Goal: Find specific page/section: Find specific page/section

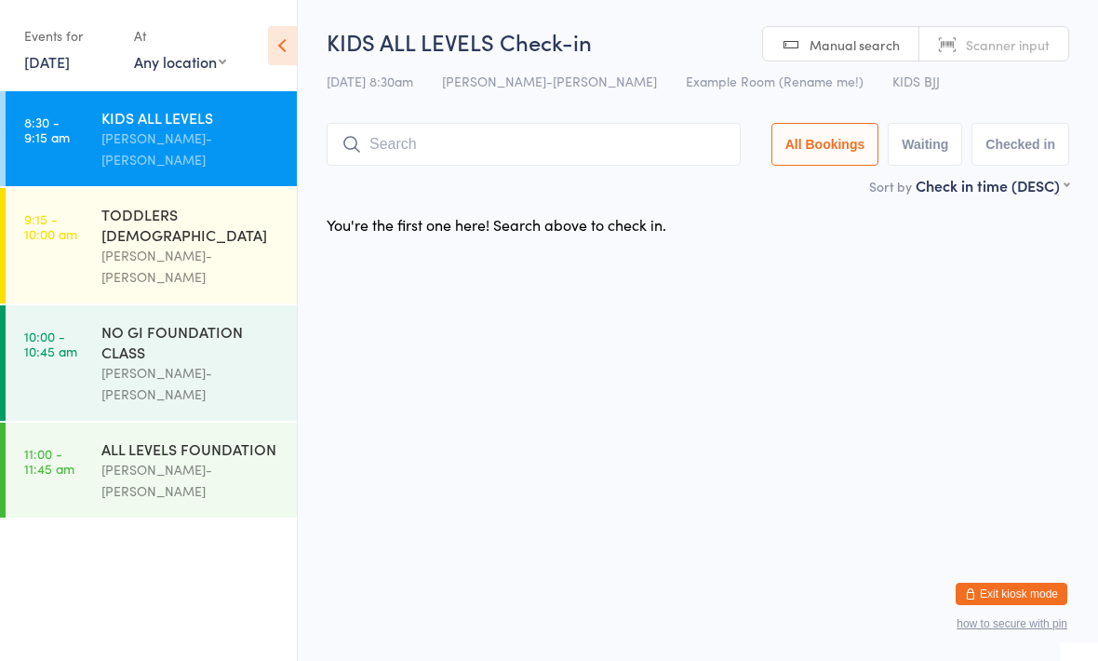
click at [738, 195] on div "Sort by Check in time (DESC) First name (ASC) First name (DESC) Last name (ASC)…" at bounding box center [698, 185] width 743 height 20
click at [554, 126] on input "search" at bounding box center [534, 144] width 414 height 43
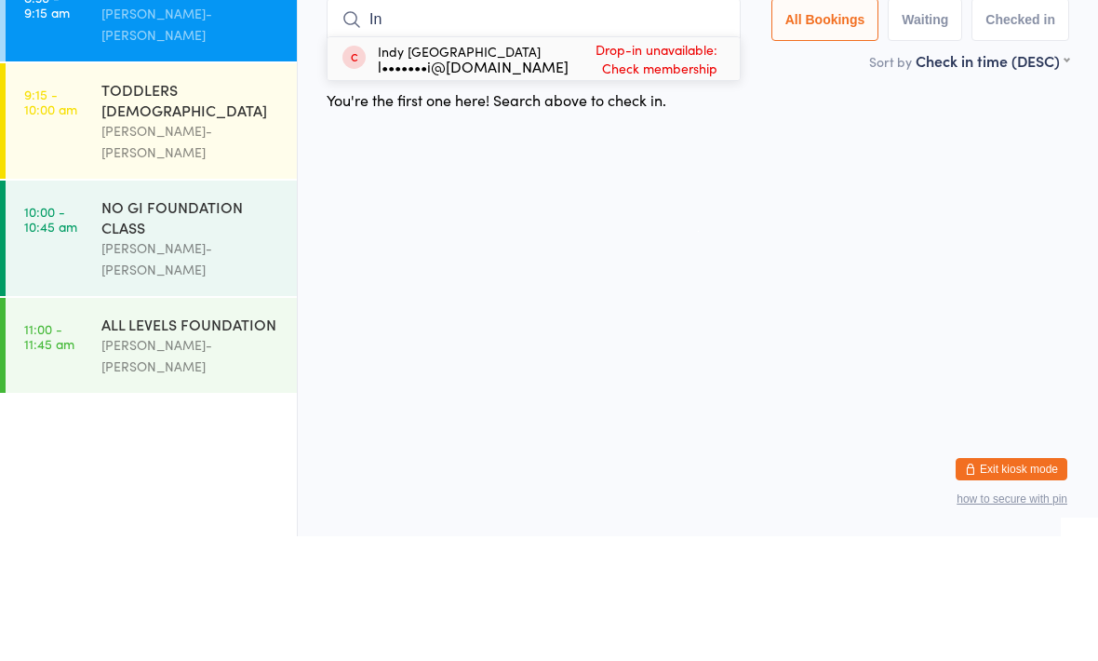
type input "I"
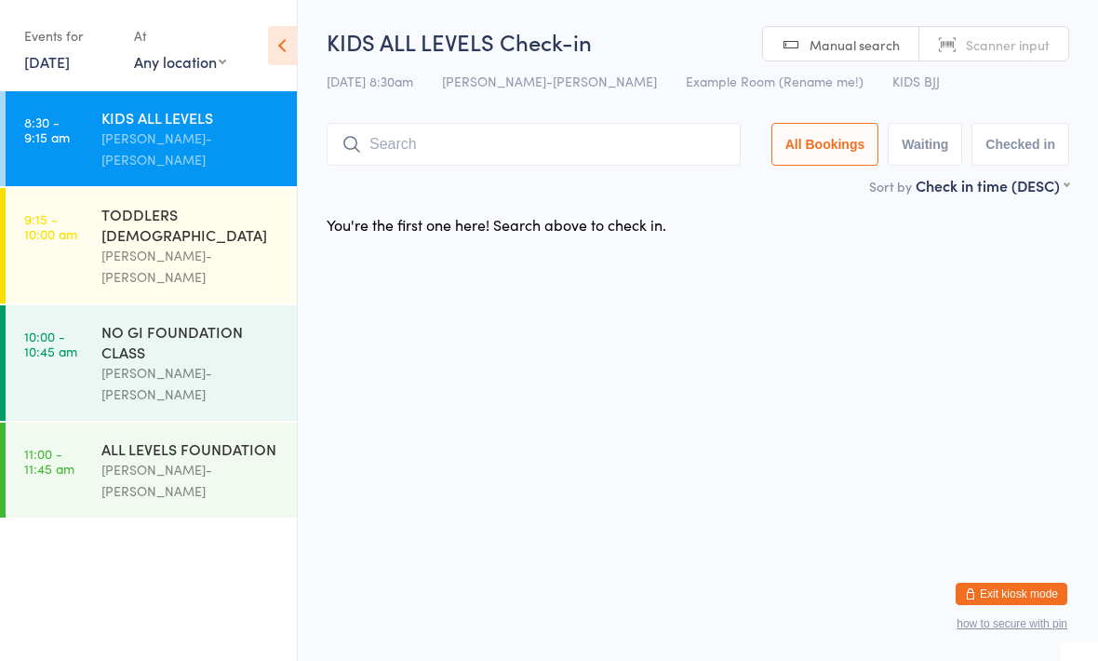
click at [507, 151] on input "search" at bounding box center [534, 144] width 414 height 43
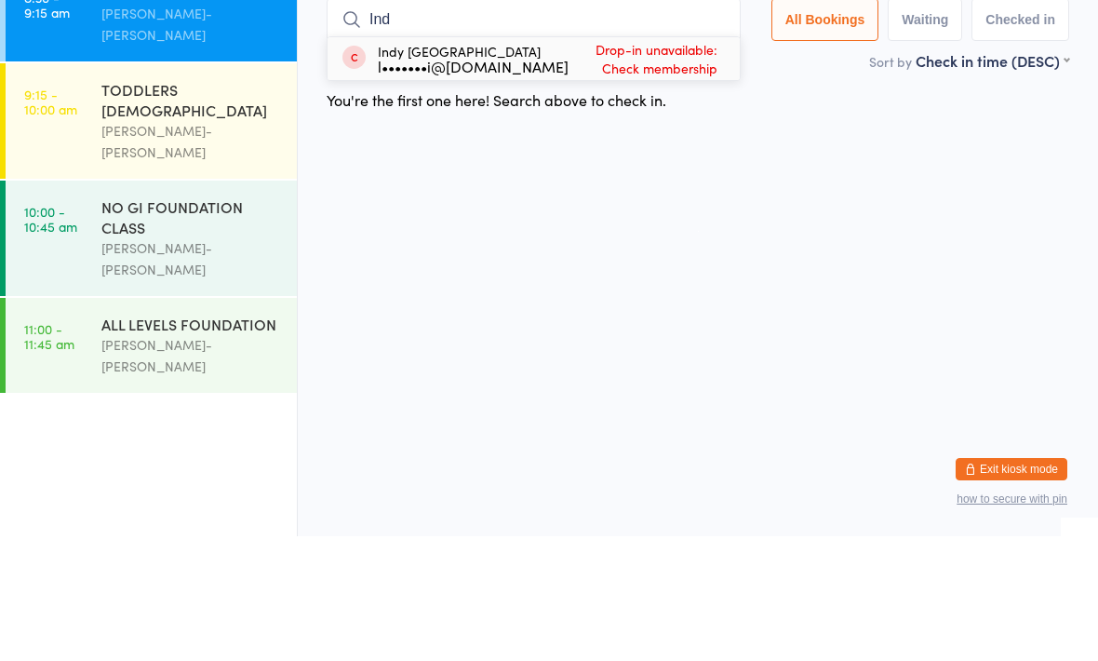
type input "Ind"
click at [891, 181] on html "You have now entered Kiosk Mode. Members will be able to check themselves in us…" at bounding box center [549, 330] width 1098 height 661
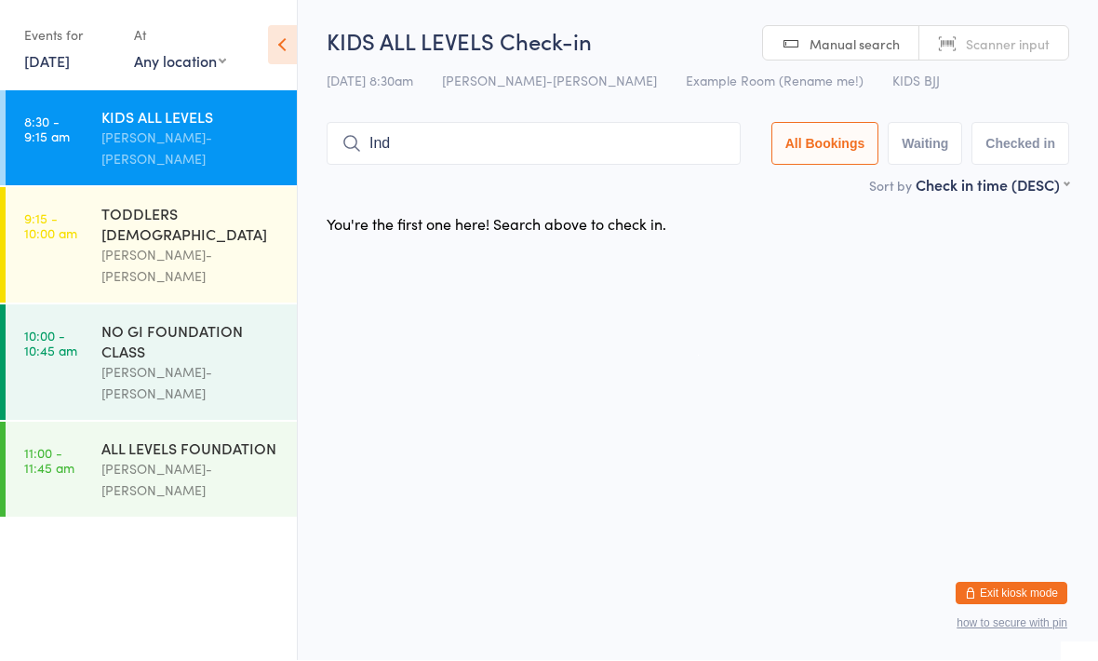
click at [1045, 594] on button "Exit kiosk mode" at bounding box center [1012, 594] width 112 height 22
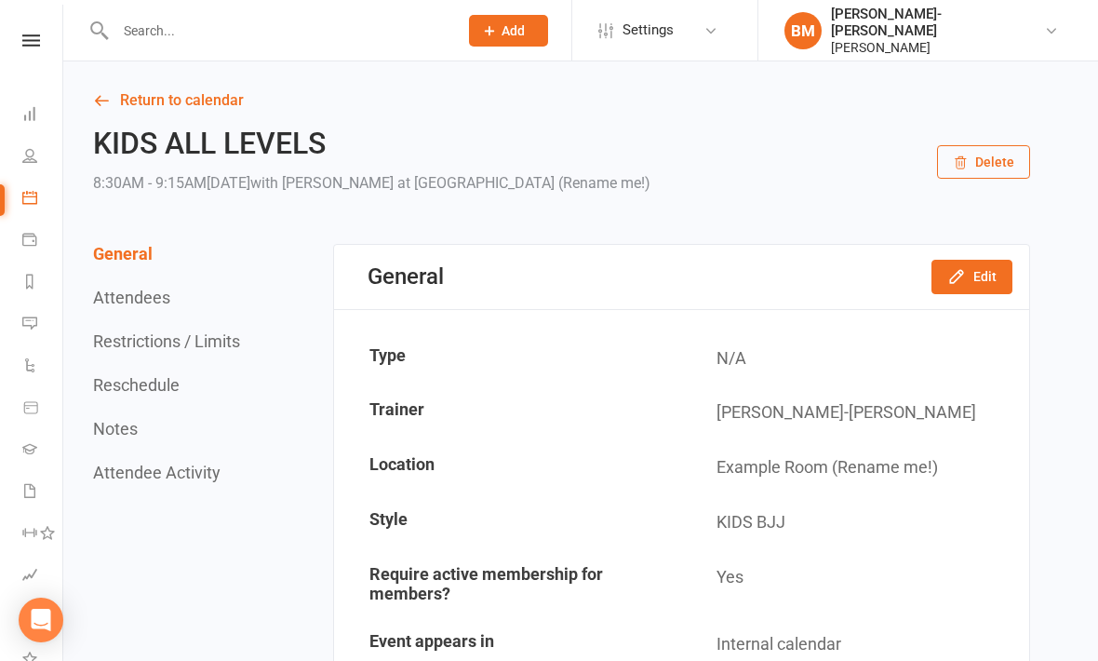
click at [28, 159] on icon at bounding box center [29, 155] width 15 height 15
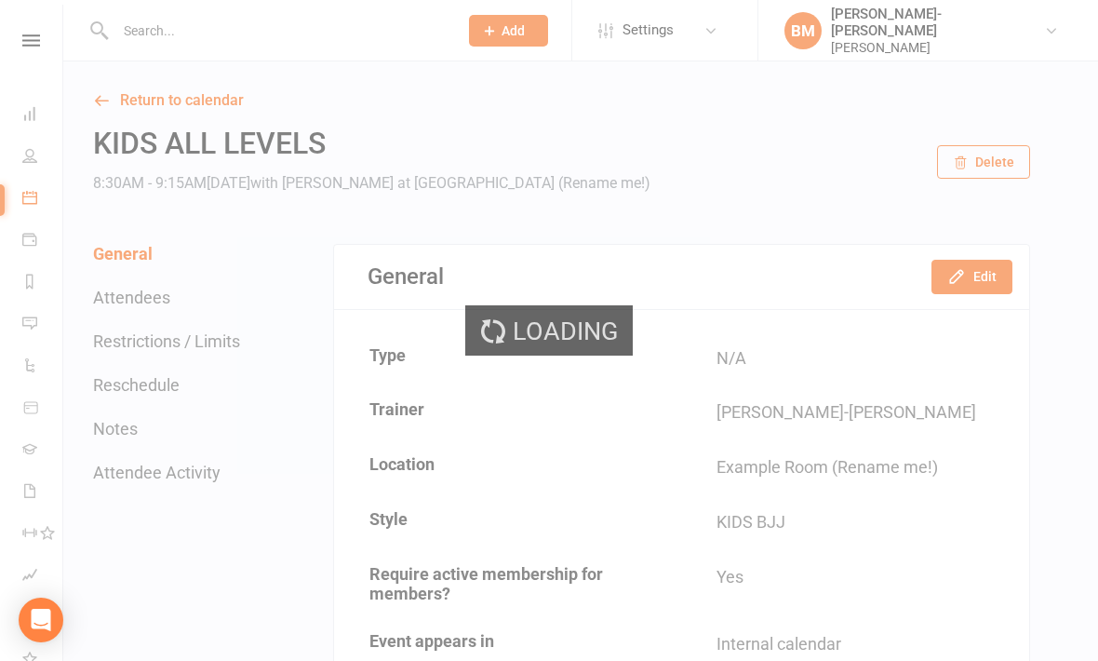
select select "100"
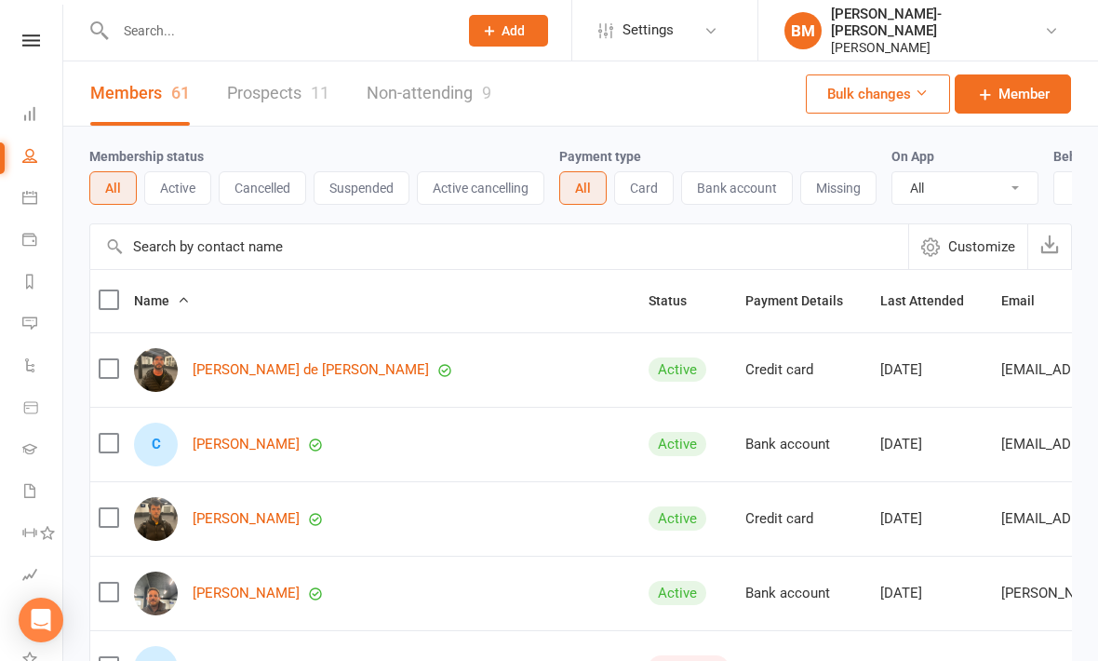
click at [236, 32] on input "text" at bounding box center [277, 31] width 335 height 26
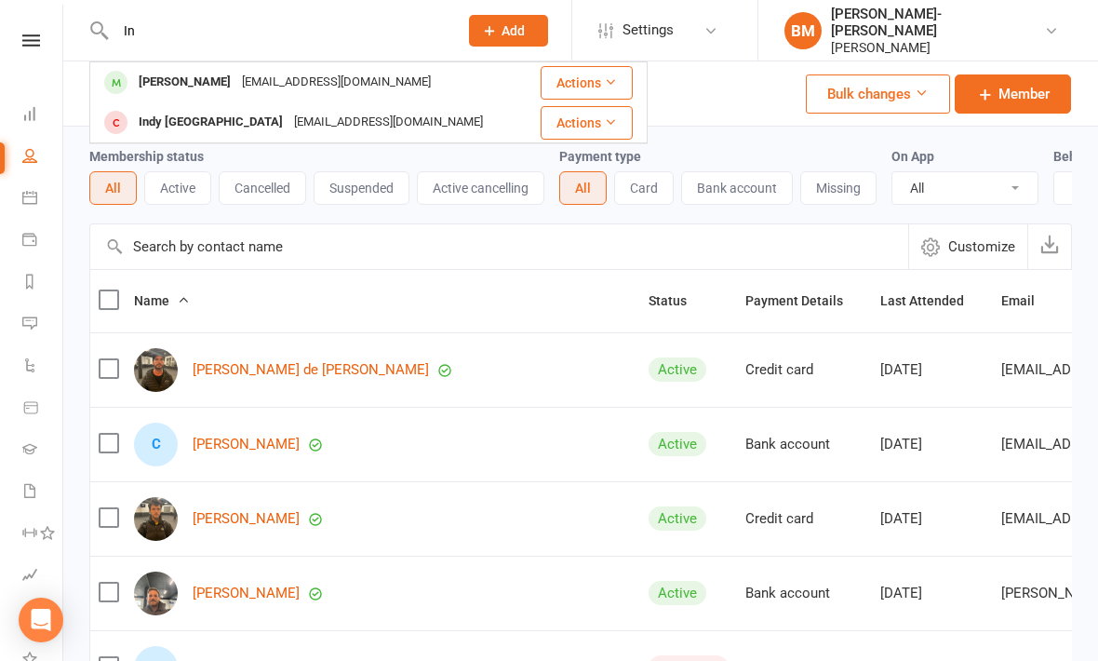
type input "I"
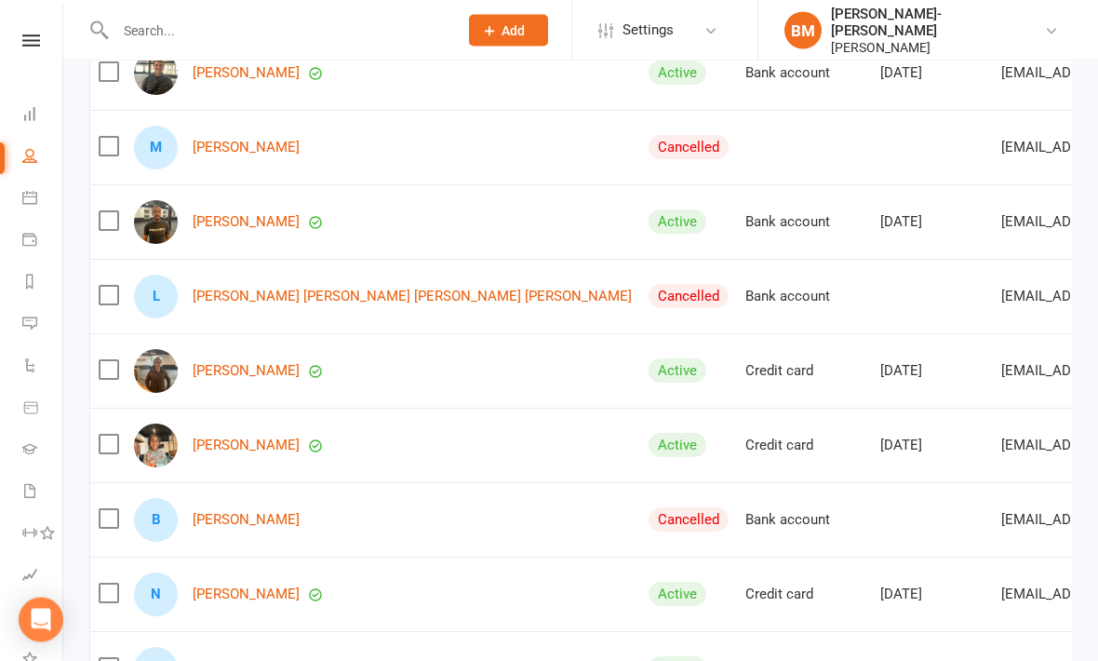
scroll to position [1861, 0]
click at [215, 444] on link "Meila Mamea" at bounding box center [246, 444] width 107 height 16
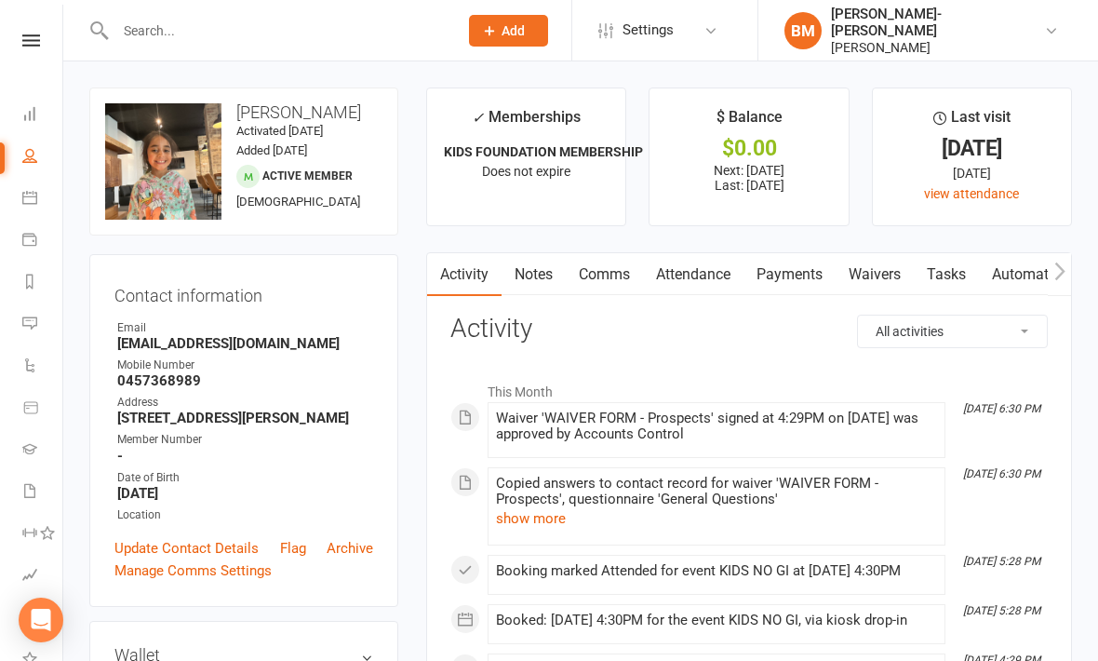
select select "100"
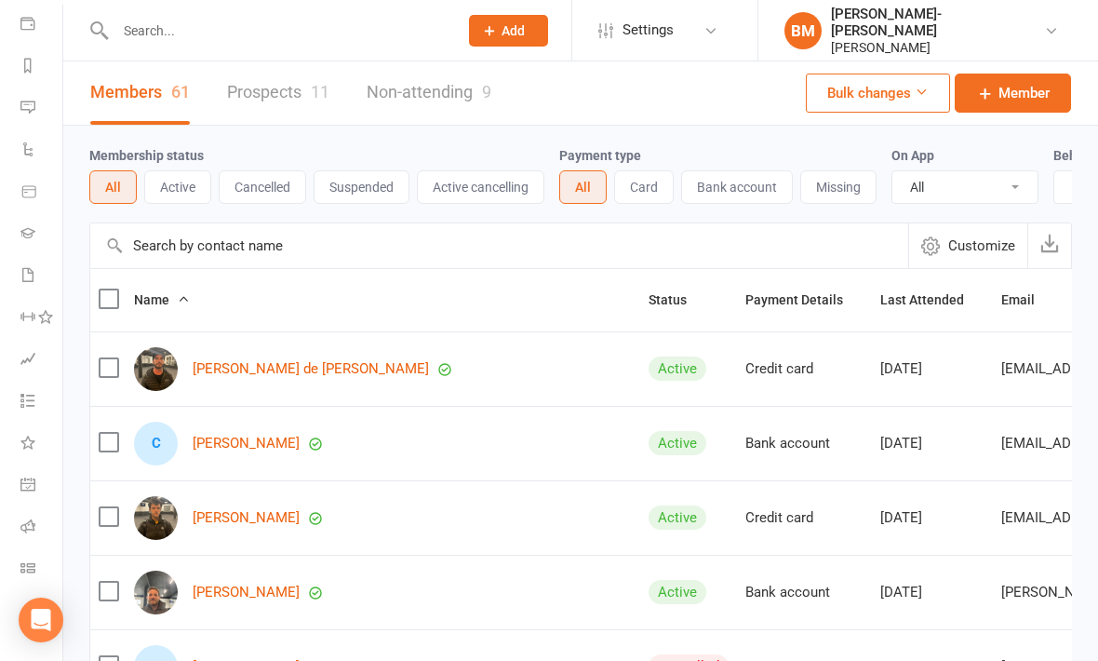
scroll to position [216, 2]
click at [31, 574] on icon at bounding box center [27, 567] width 15 height 15
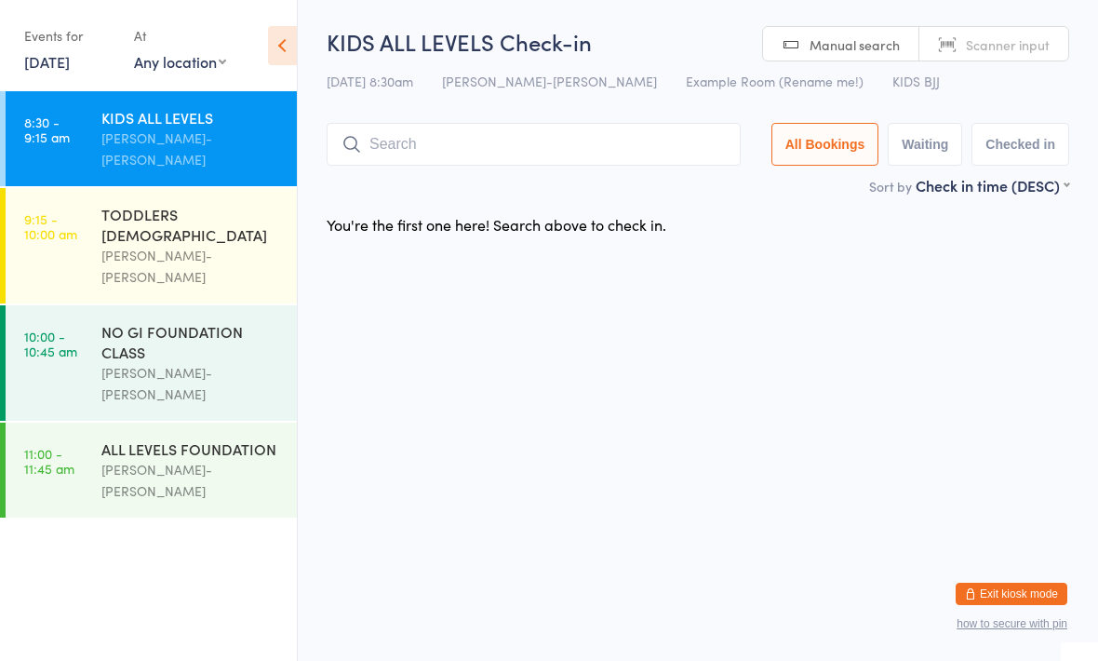
click at [158, 188] on div "TODDLERS [DEMOGRAPHIC_DATA] [PERSON_NAME]-[PERSON_NAME]" at bounding box center [198, 245] width 195 height 115
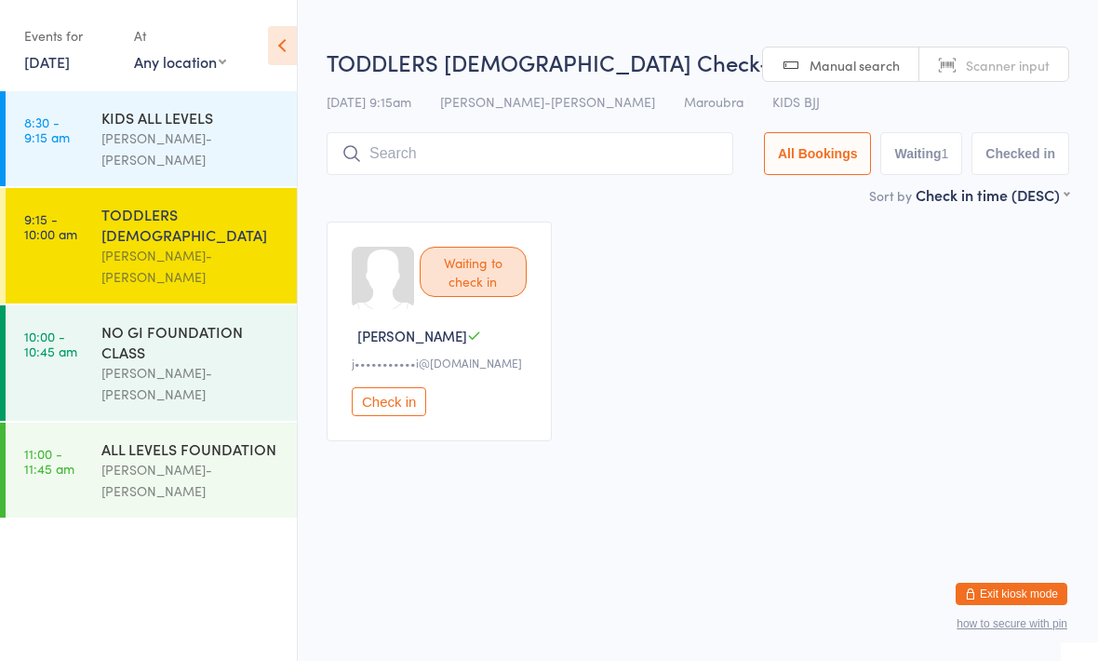
click at [128, 141] on div "[PERSON_NAME]-[PERSON_NAME]" at bounding box center [191, 148] width 180 height 43
